Goal: Use online tool/utility: Utilize a website feature to perform a specific function

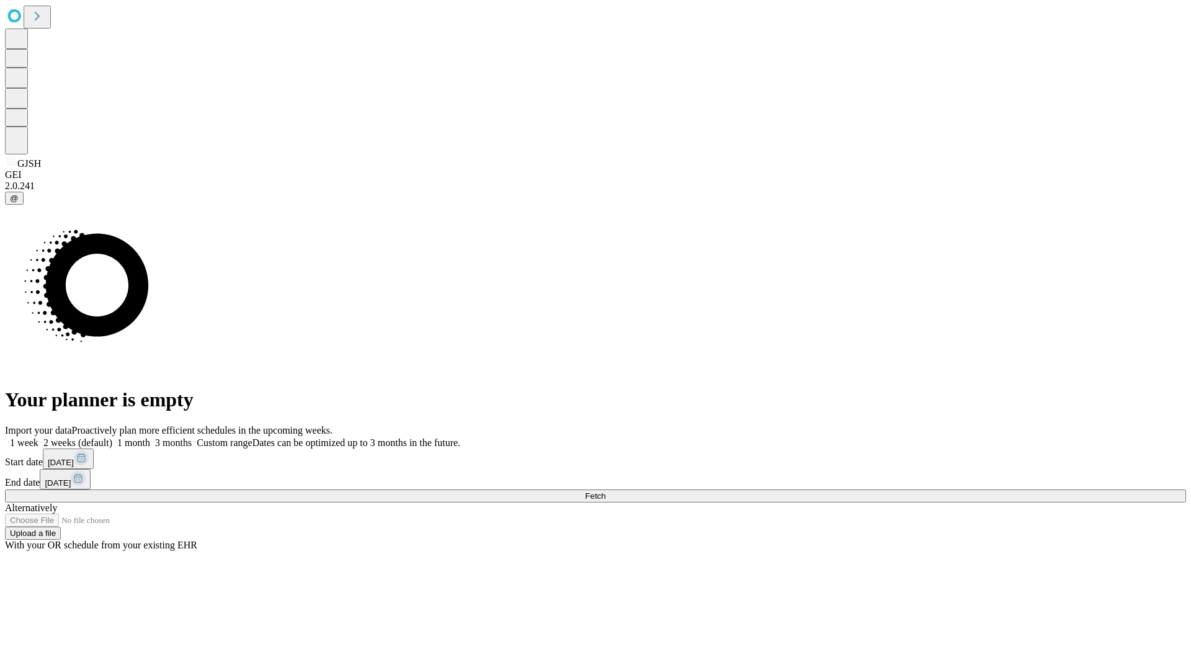
click at [606, 491] on span "Fetch" at bounding box center [595, 495] width 20 height 9
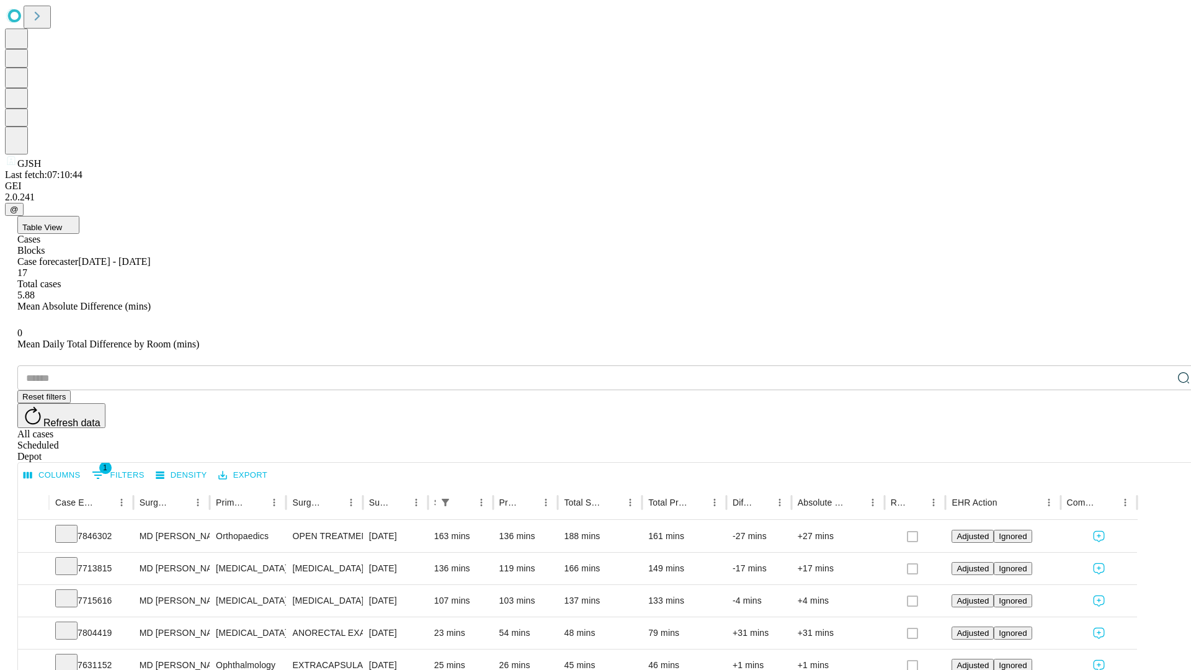
click at [62, 223] on span "Table View" at bounding box center [42, 227] width 40 height 9
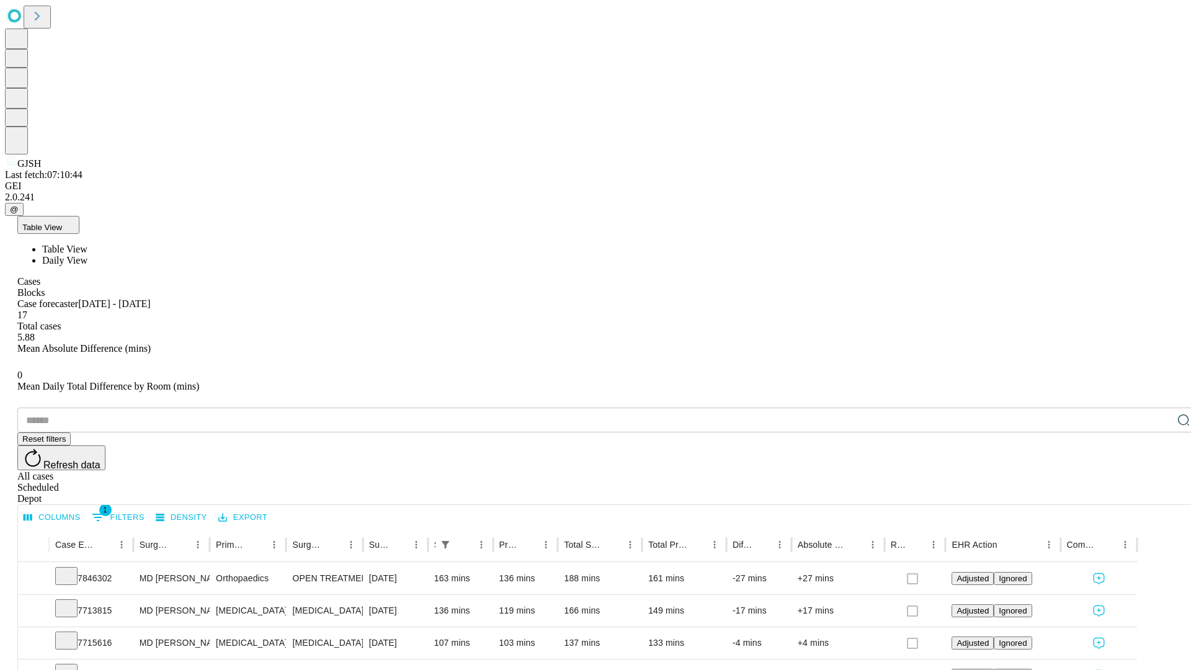
click at [87, 255] on span "Daily View" at bounding box center [64, 260] width 45 height 11
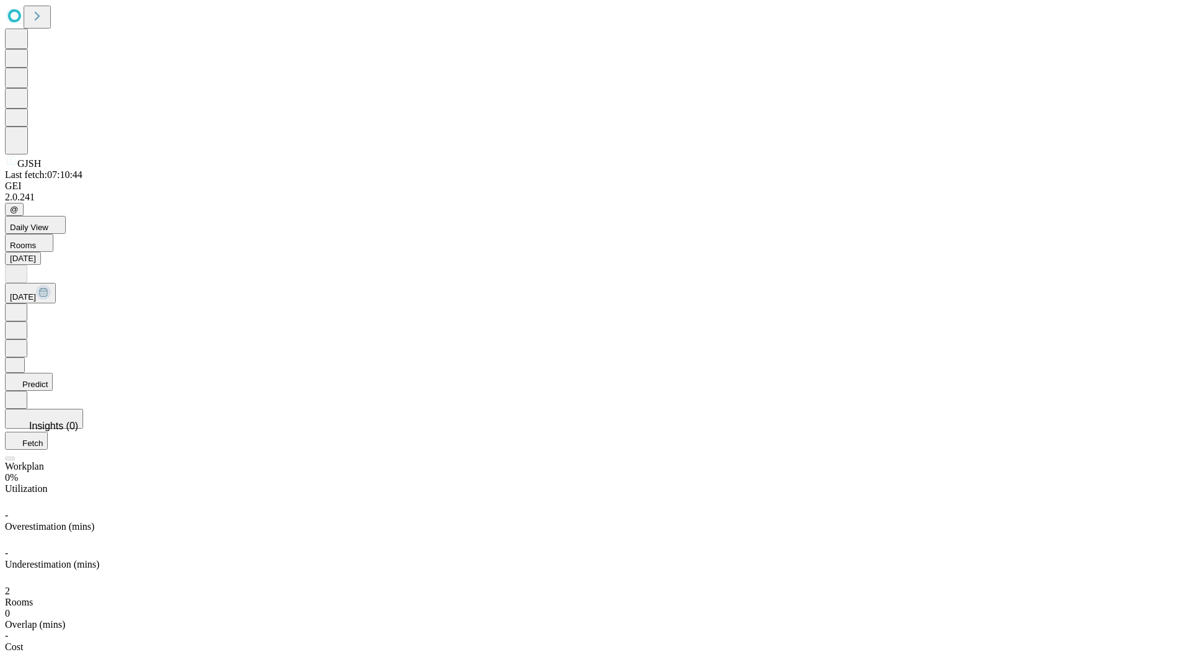
click at [53, 373] on button "Predict" at bounding box center [29, 382] width 48 height 18
